Goal: Navigation & Orientation: Find specific page/section

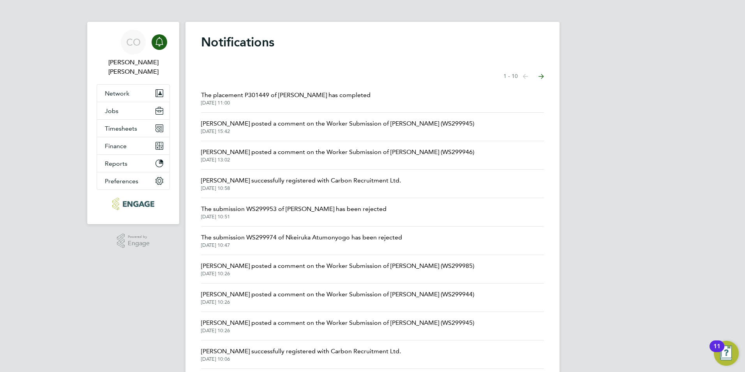
click at [155, 50] on link "Notifications" at bounding box center [160, 42] width 16 height 25
click at [156, 48] on div "Main navigation" at bounding box center [160, 42] width 16 height 16
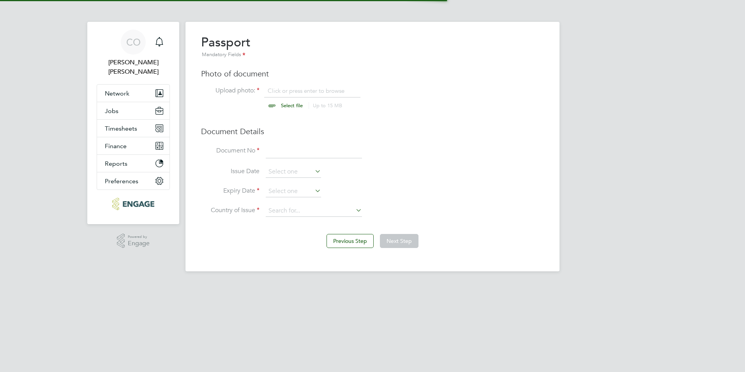
scroll to position [11, 97]
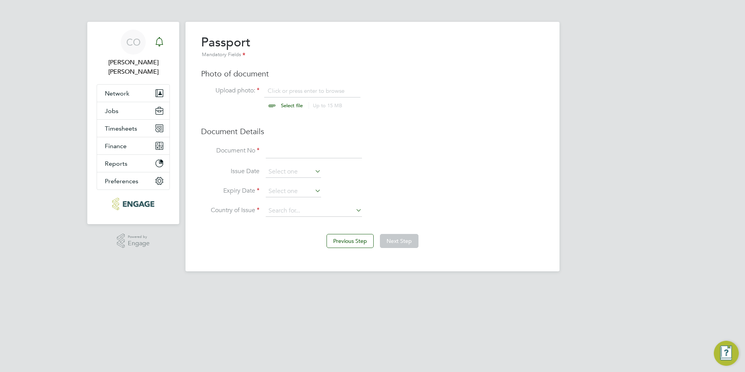
click at [160, 46] on icon "Main navigation" at bounding box center [159, 41] width 9 height 9
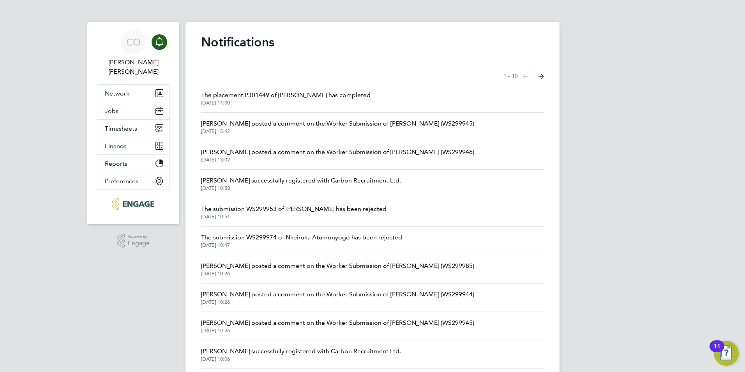
click at [166, 44] on div "Main navigation" at bounding box center [160, 42] width 16 height 16
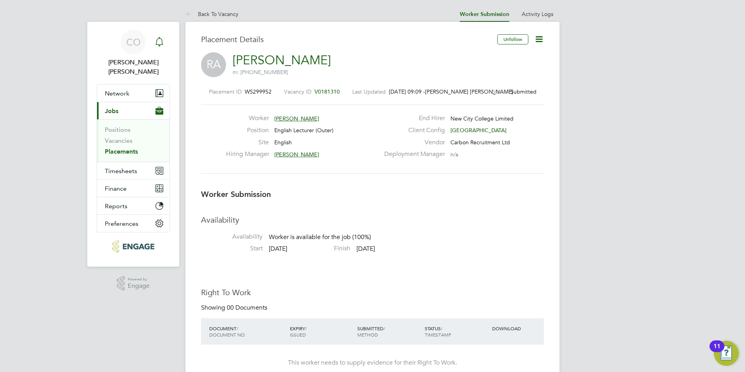
click at [160, 49] on div "Main navigation" at bounding box center [160, 42] width 16 height 16
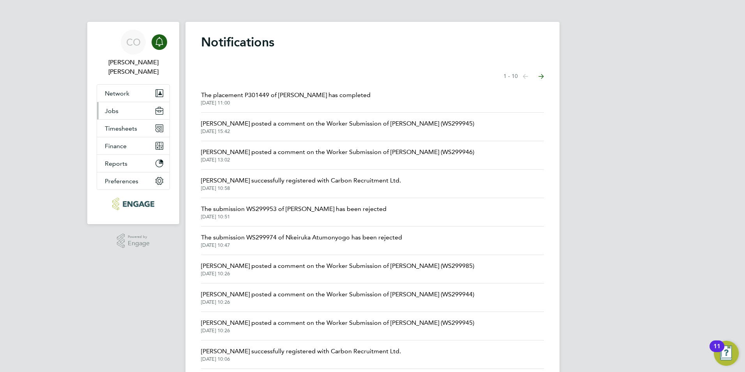
click at [118, 108] on button "Jobs" at bounding box center [133, 110] width 72 height 17
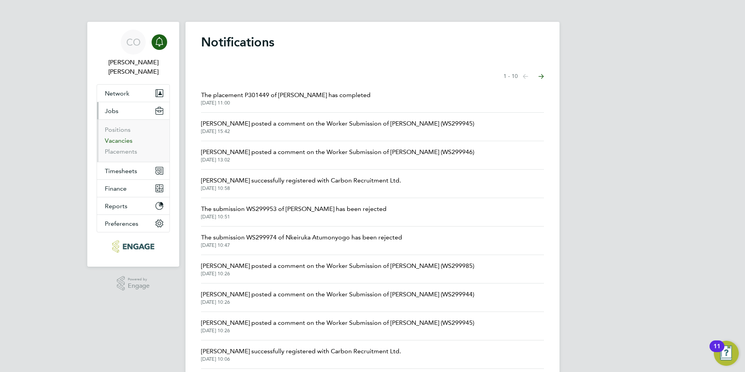
click at [115, 137] on link "Vacancies" at bounding box center [119, 140] width 28 height 7
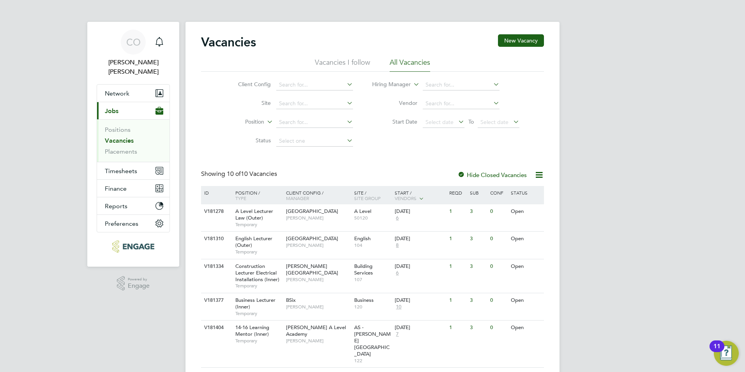
click at [318, 65] on li "Vacancies I follow" at bounding box center [342, 65] width 55 height 14
